Goal: Task Accomplishment & Management: Manage account settings

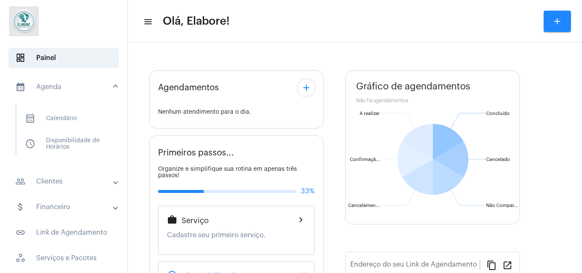
type input "[URL][DOMAIN_NAME]"
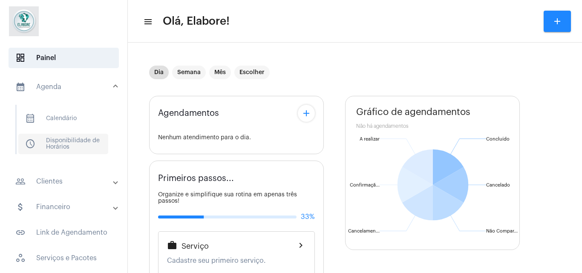
click at [60, 142] on span "schedule Disponibilidade de Horários" at bounding box center [63, 144] width 90 height 20
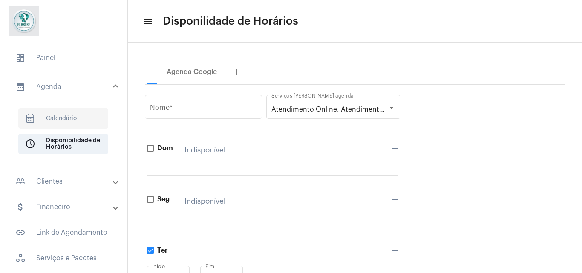
click at [61, 123] on span "calendar_month_outlined Calendário" at bounding box center [63, 118] width 90 height 20
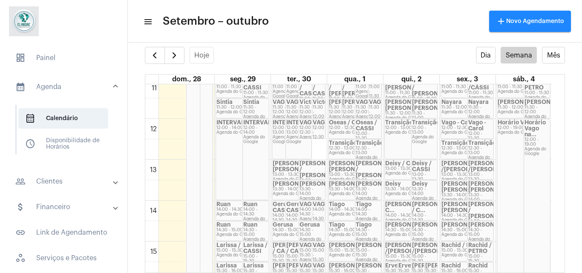
scroll to position [449, 0]
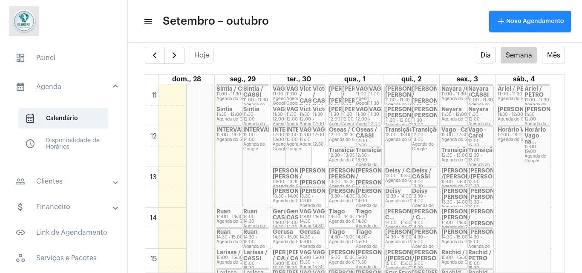
drag, startPoint x: 559, startPoint y: 188, endPoint x: 560, endPoint y: 198, distance: 9.9
click at [560, 198] on full-calendar "Hoje Dia Semana Mês dom., 28 seg., 29 ter., 30 qua., 1 qui., 2 sex., 3 sáb., 4 …" at bounding box center [355, 160] width 454 height 226
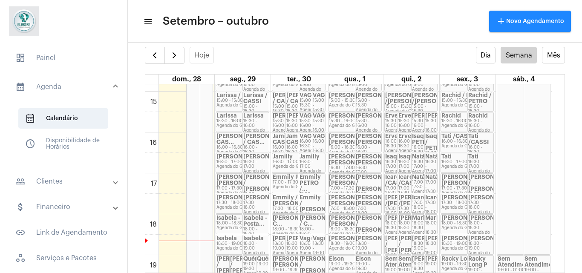
scroll to position [599, 0]
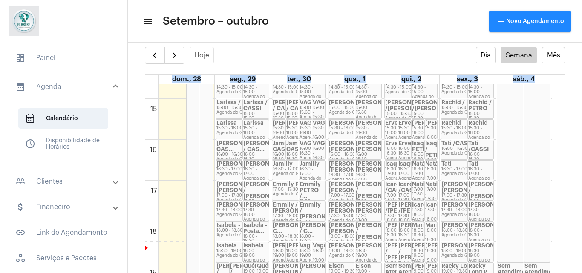
drag, startPoint x: 561, startPoint y: 212, endPoint x: 555, endPoint y: 217, distance: 7.3
click at [555, 217] on full-calendar "Hoje Dia Semana Mês dom., 28 seg., 29 ter., 30 qua., 1 qui., 2 sex., 3 sáb., 4 …" at bounding box center [355, 160] width 454 height 226
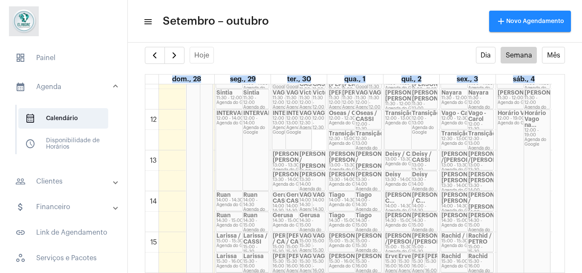
scroll to position [499, 0]
